Goal: Complete application form: Complete application form

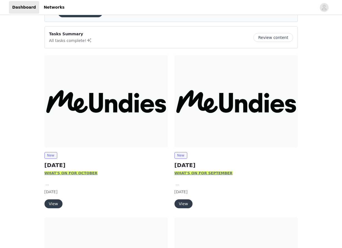
scroll to position [35, 0]
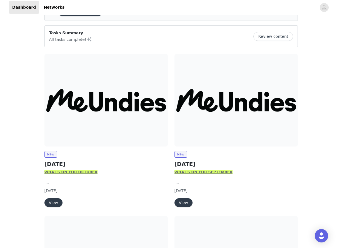
click at [54, 202] on button "View" at bounding box center [53, 202] width 18 height 9
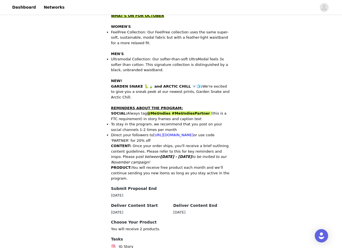
scroll to position [240, 0]
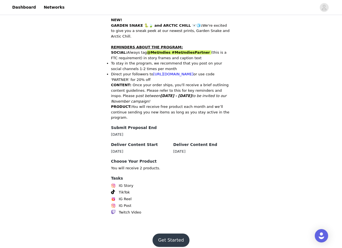
click at [174, 235] on button "Get Started" at bounding box center [171, 239] width 37 height 13
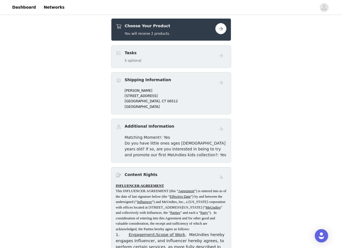
scroll to position [150, 0]
click at [221, 27] on button "button" at bounding box center [220, 28] width 11 height 11
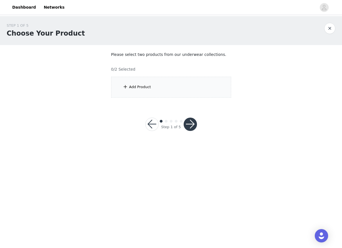
click at [173, 78] on div "Add Product" at bounding box center [171, 87] width 120 height 21
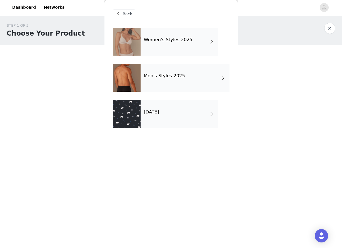
click at [170, 44] on div "Women's Styles 2025" at bounding box center [179, 42] width 77 height 28
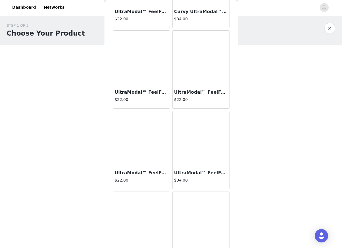
scroll to position [323, 0]
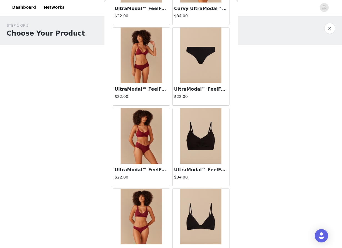
click at [143, 151] on img at bounding box center [142, 136] width 42 height 56
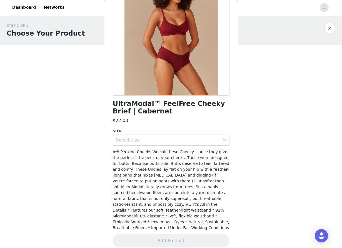
scroll to position [0, 0]
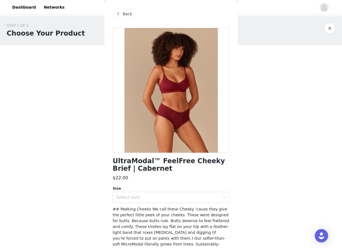
click at [125, 13] on span "Back" at bounding box center [127, 14] width 9 height 6
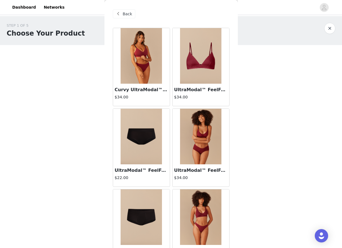
click at [141, 59] on img at bounding box center [142, 56] width 42 height 56
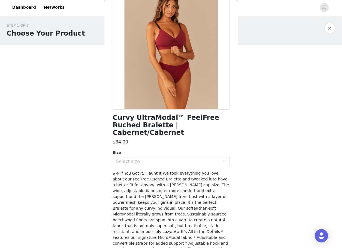
scroll to position [44, 0]
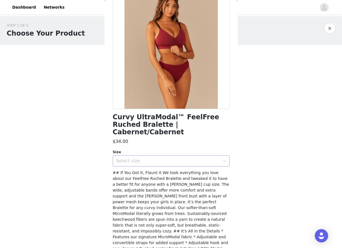
click at [144, 156] on div "Select size" at bounding box center [169, 161] width 106 height 11
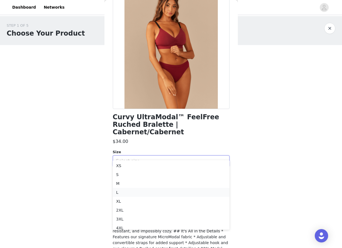
click at [131, 195] on li "L" at bounding box center [171, 192] width 117 height 9
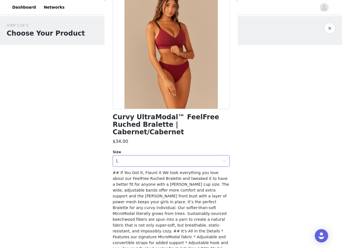
scroll to position [75, 0]
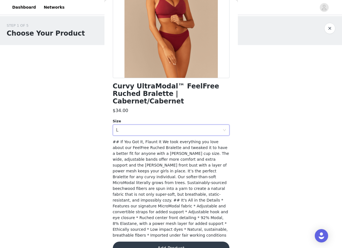
click at [144, 242] on button "Add Product" at bounding box center [171, 248] width 117 height 13
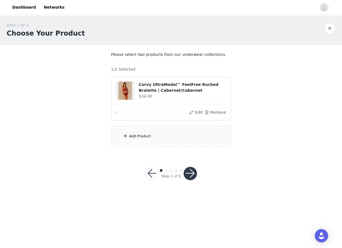
click at [144, 133] on div "Add Product" at bounding box center [171, 136] width 120 height 21
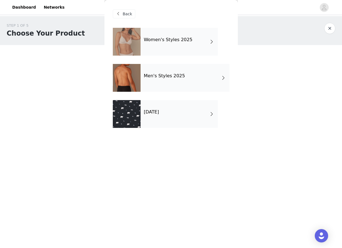
click at [200, 49] on div "Women's Styles 2025" at bounding box center [179, 42] width 77 height 28
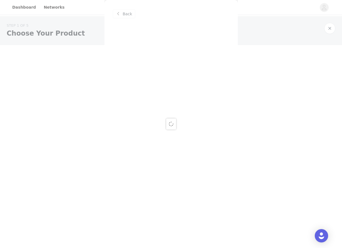
click at [123, 11] on div at bounding box center [171, 124] width 342 height 248
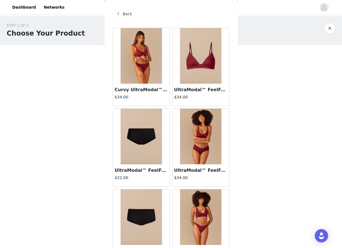
click at [122, 13] on div "Back" at bounding box center [124, 13] width 23 height 9
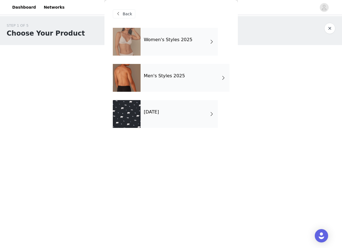
click at [158, 106] on div "[DATE]" at bounding box center [179, 114] width 77 height 28
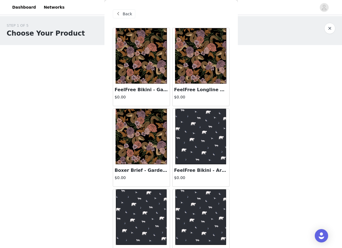
scroll to position [21, 0]
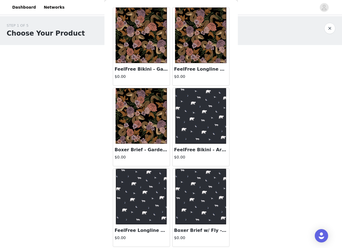
click at [198, 137] on img at bounding box center [200, 116] width 51 height 56
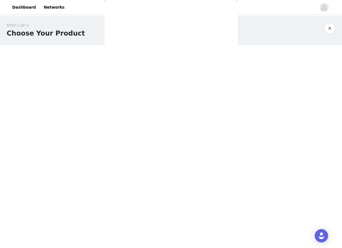
scroll to position [0, 0]
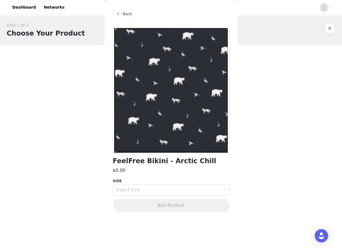
click at [122, 15] on div "Back" at bounding box center [124, 13] width 23 height 9
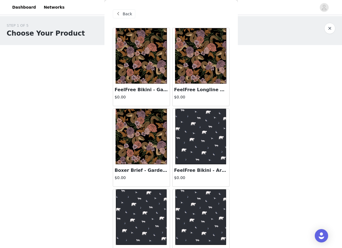
click at [122, 15] on div "Back" at bounding box center [124, 13] width 23 height 9
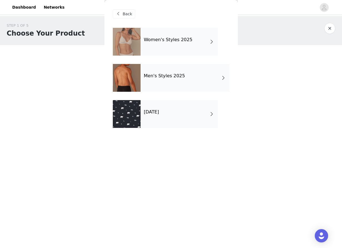
click at [154, 38] on h4 "Women's Styles 2025" at bounding box center [168, 39] width 49 height 5
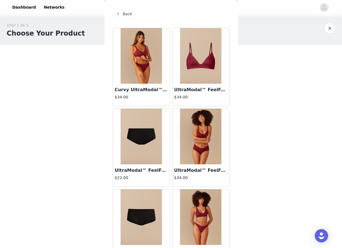
scroll to position [603, 0]
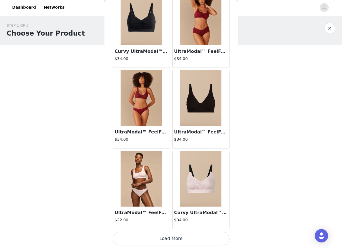
click at [179, 240] on button "Load More" at bounding box center [171, 238] width 117 height 13
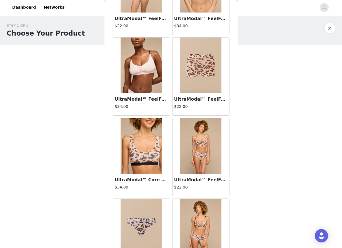
scroll to position [899, 0]
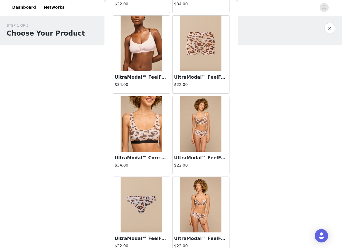
click at [141, 137] on img at bounding box center [142, 124] width 42 height 56
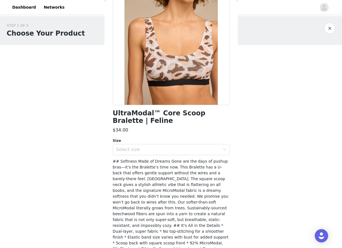
scroll to position [63, 0]
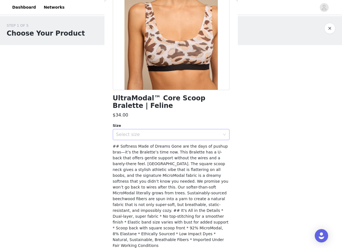
click at [169, 134] on div "Select size" at bounding box center [168, 135] width 104 height 6
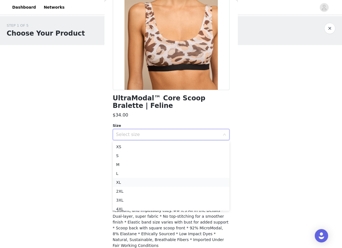
click at [140, 178] on li "XL" at bounding box center [171, 182] width 117 height 9
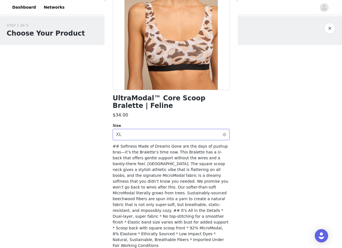
click at [140, 137] on div "Select size XL" at bounding box center [169, 134] width 106 height 11
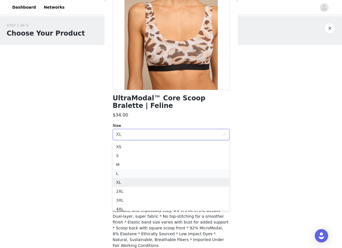
click at [125, 175] on li "L" at bounding box center [171, 173] width 117 height 9
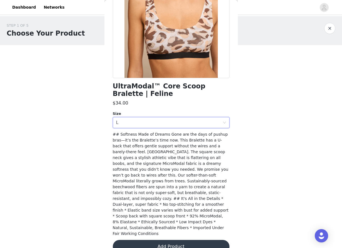
scroll to position [74, 0]
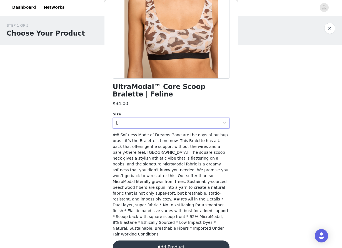
click at [165, 240] on button "Add Product" at bounding box center [171, 246] width 117 height 13
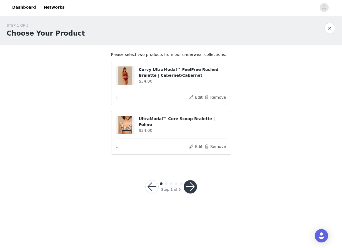
click at [191, 187] on button "button" at bounding box center [190, 186] width 13 height 13
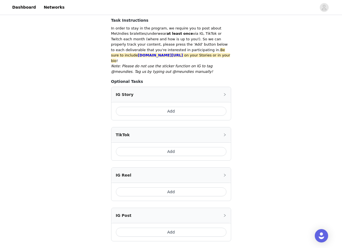
scroll to position [98, 0]
click at [140, 187] on button "Add" at bounding box center [171, 191] width 111 height 9
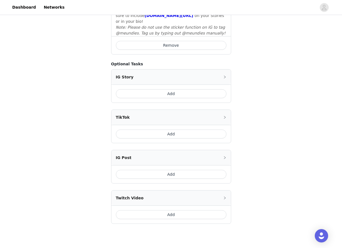
scroll to position [237, 0]
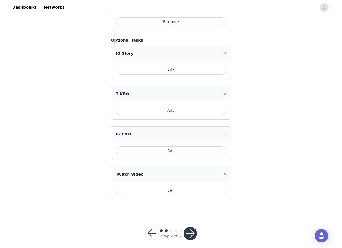
click at [191, 227] on button "button" at bounding box center [190, 233] width 13 height 13
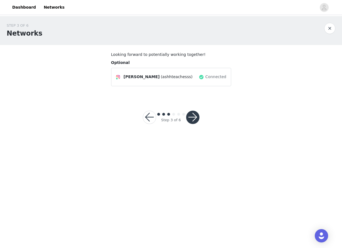
click at [194, 116] on button "button" at bounding box center [192, 117] width 13 height 13
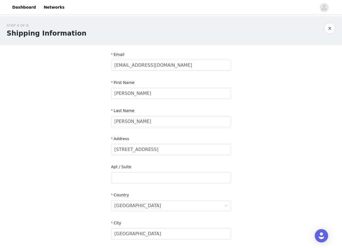
scroll to position [131, 0]
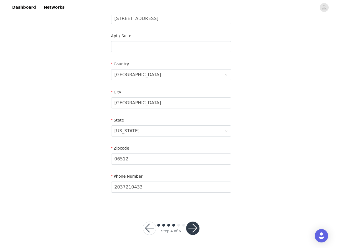
click at [198, 231] on button "button" at bounding box center [192, 228] width 13 height 13
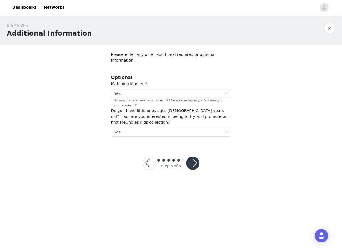
click at [195, 161] on button "button" at bounding box center [192, 162] width 13 height 13
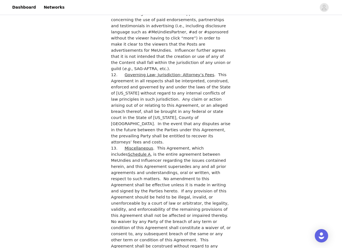
scroll to position [1545, 0]
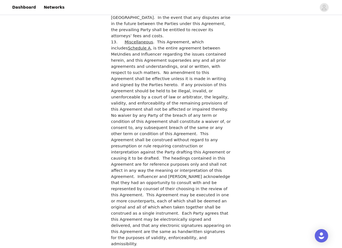
checkbox input "true"
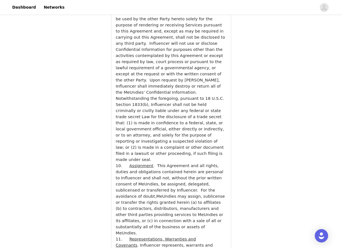
scroll to position [2013, 0]
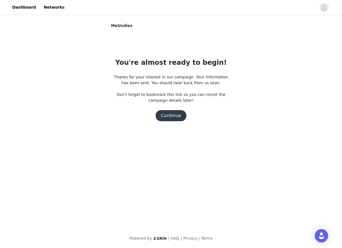
scroll to position [0, 0]
click at [173, 116] on button "Continue" at bounding box center [171, 115] width 31 height 11
